Goal: Information Seeking & Learning: Understand process/instructions

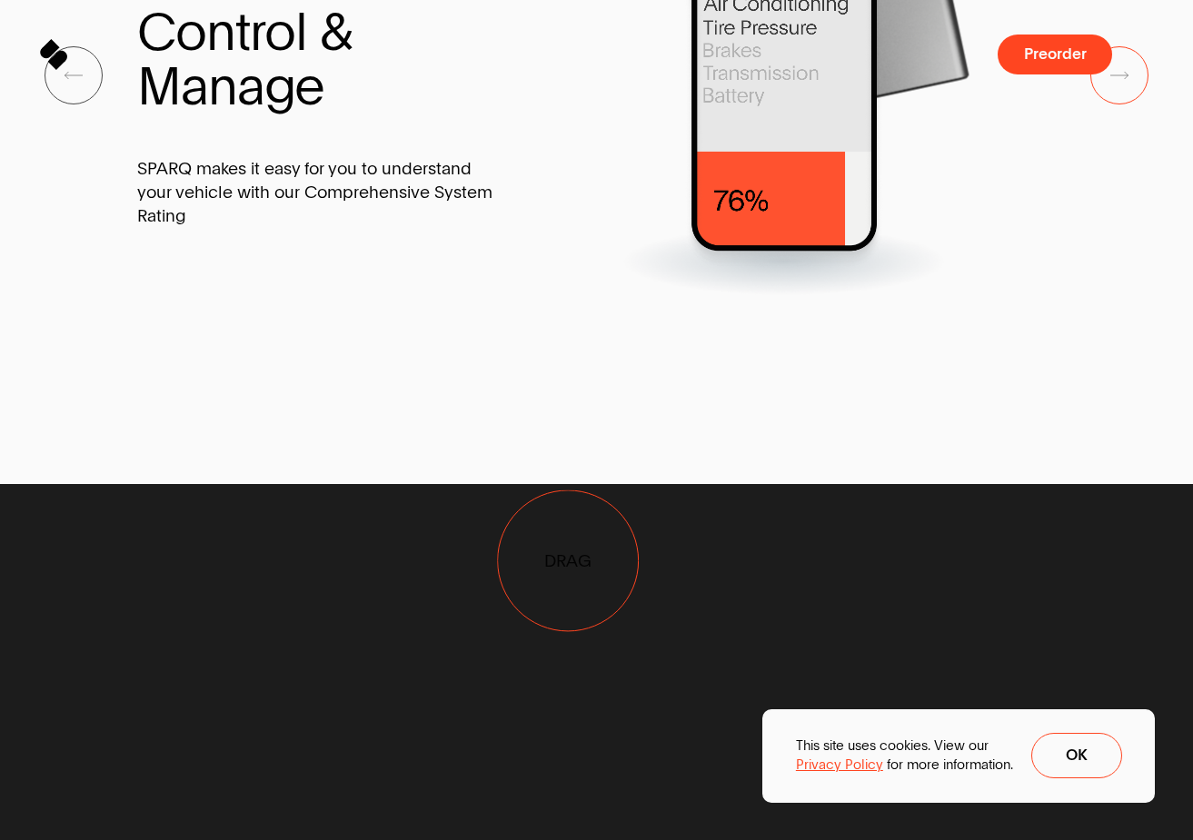
click at [570, 297] on div at bounding box center [784, 75] width 544 height 443
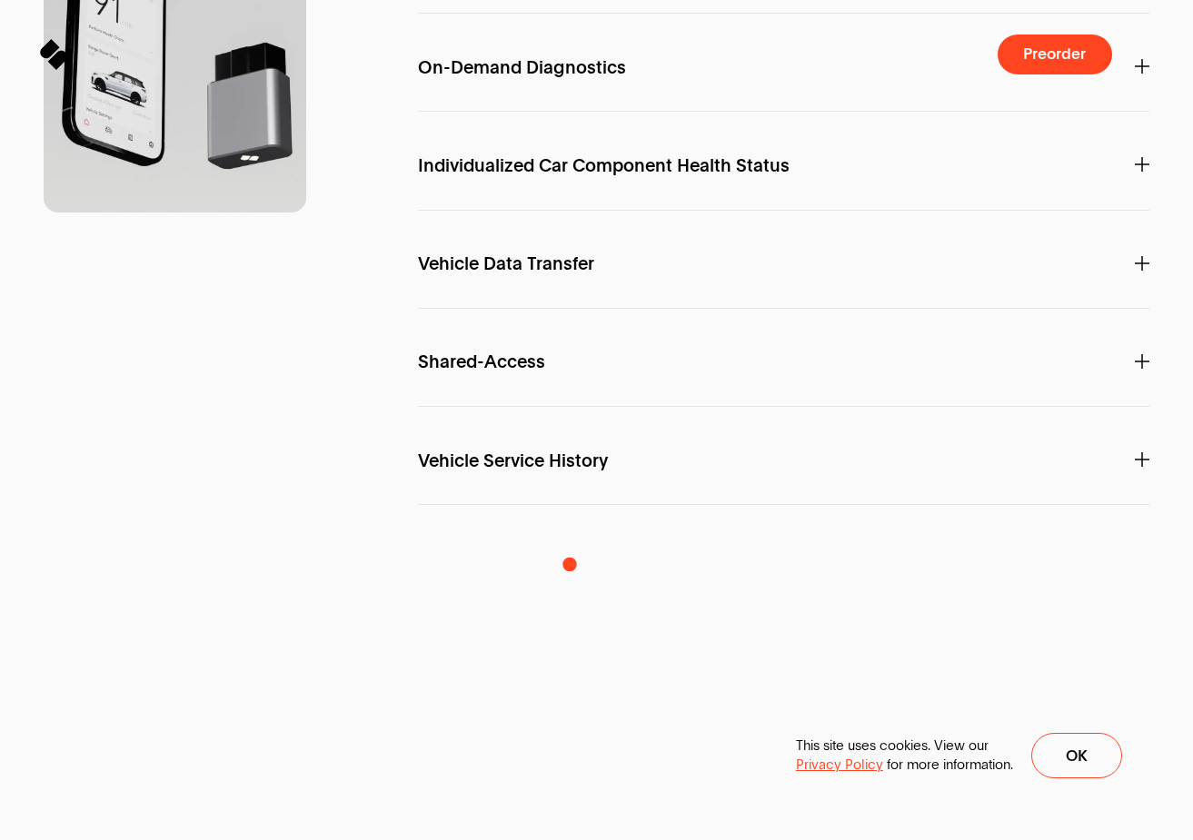
click at [554, 273] on span "Vehicle Data Transfer" at bounding box center [506, 264] width 176 height 18
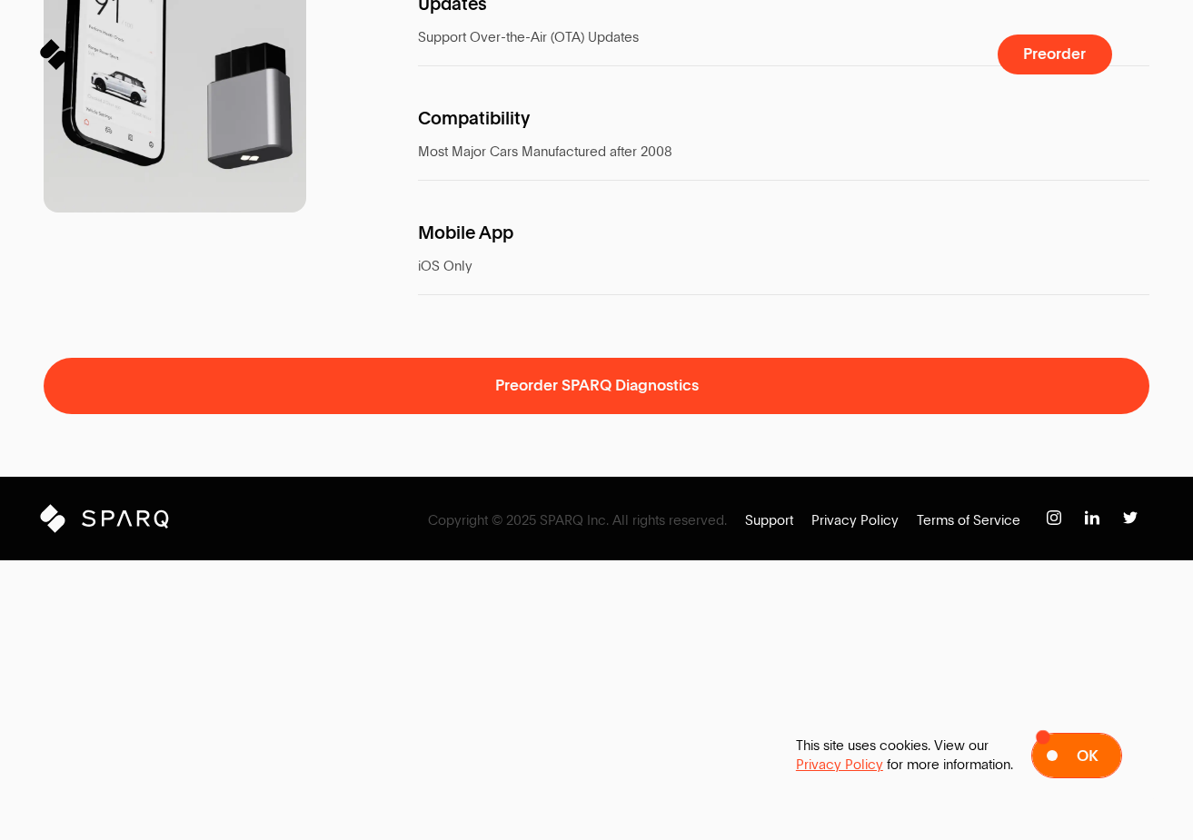
click at [1054, 742] on span at bounding box center [1076, 756] width 89 height 44
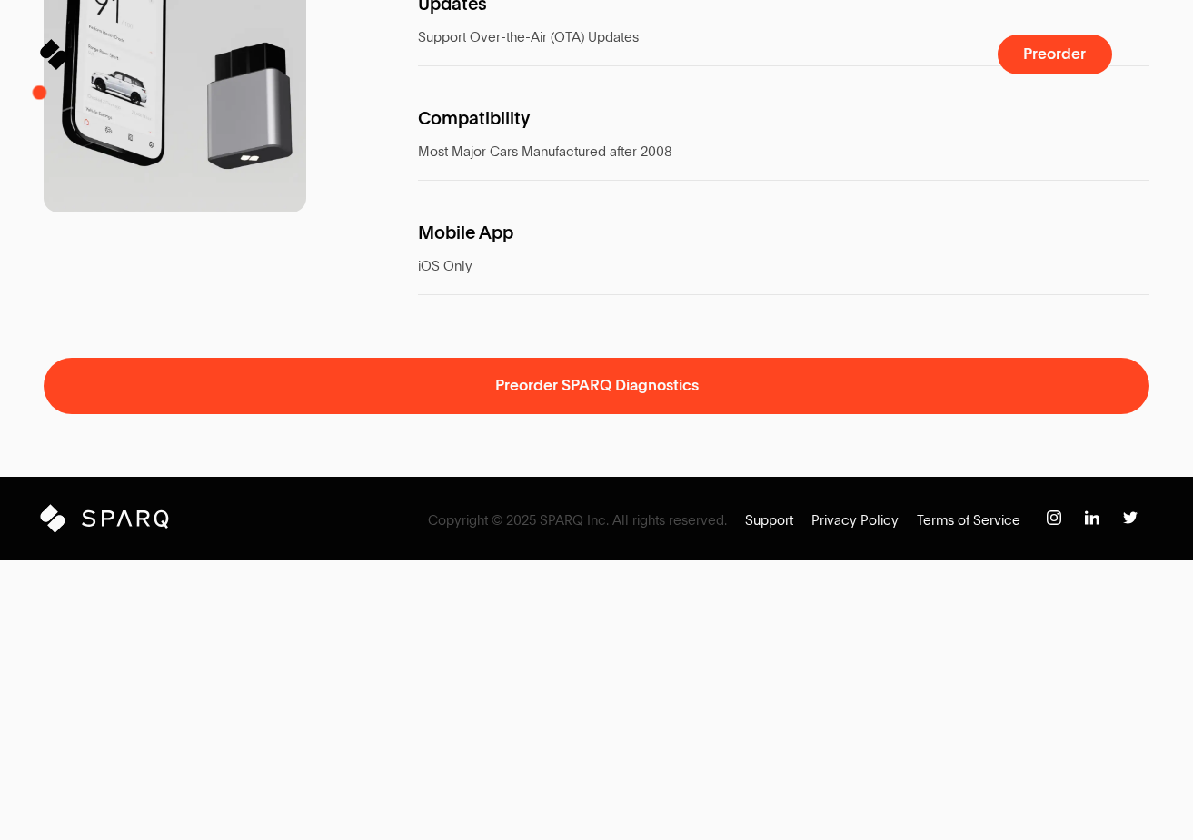
click at [55, 57] on icon at bounding box center [61, 56] width 17 height 17
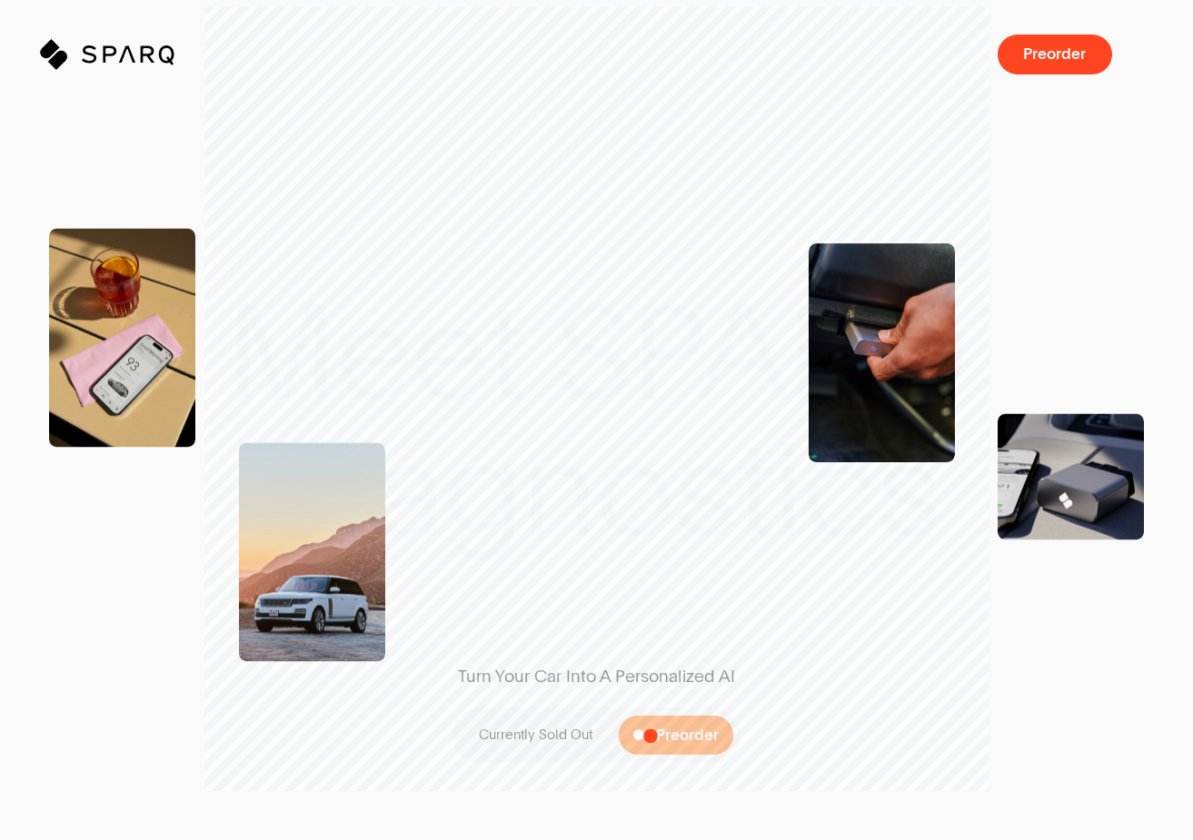
click at [651, 736] on span at bounding box center [676, 736] width 114 height 40
